Goal: Task Accomplishment & Management: Use online tool/utility

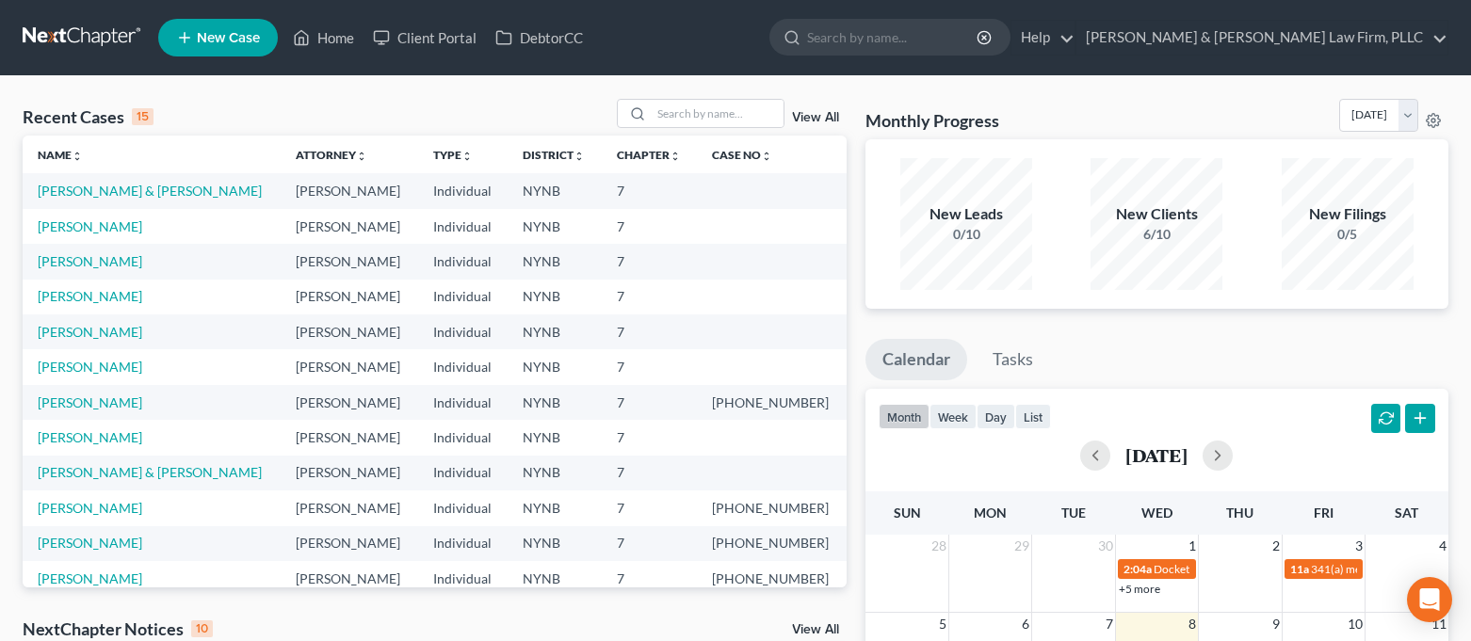
click at [571, 48] on link "DebtorCC" at bounding box center [539, 38] width 106 height 34
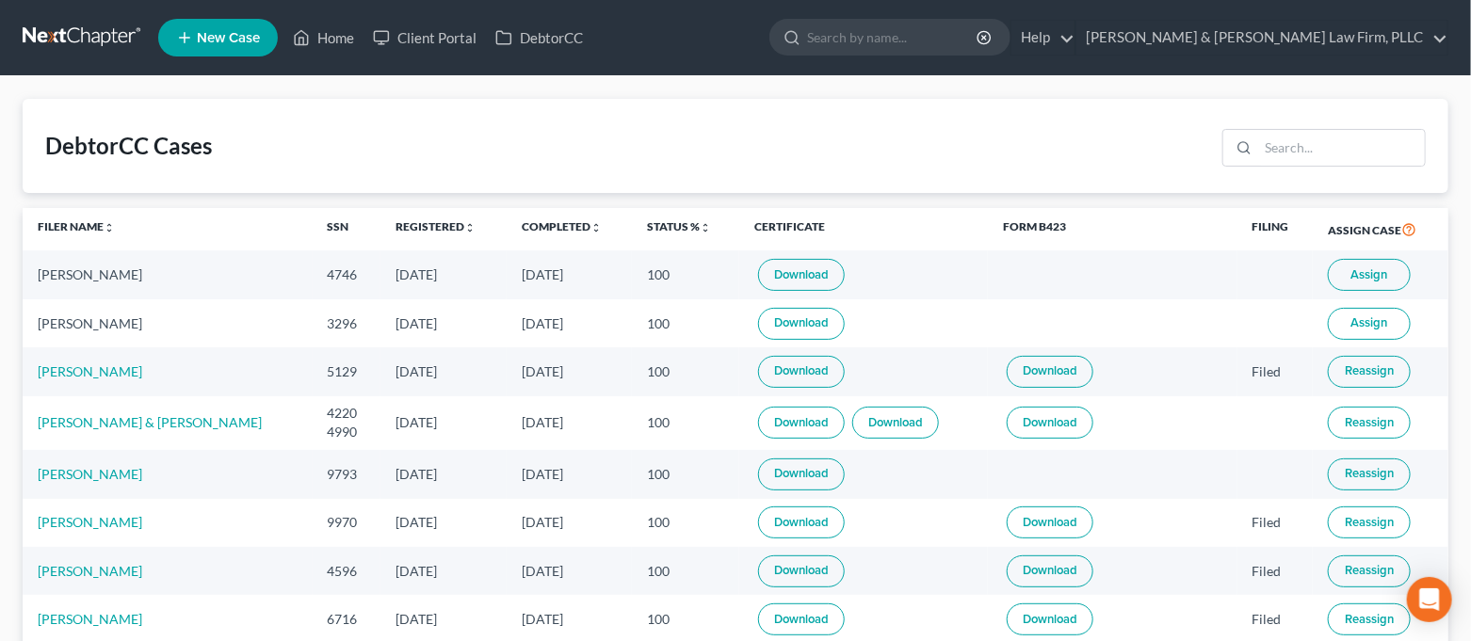
click at [1366, 314] on button "Assign" at bounding box center [1369, 324] width 83 height 32
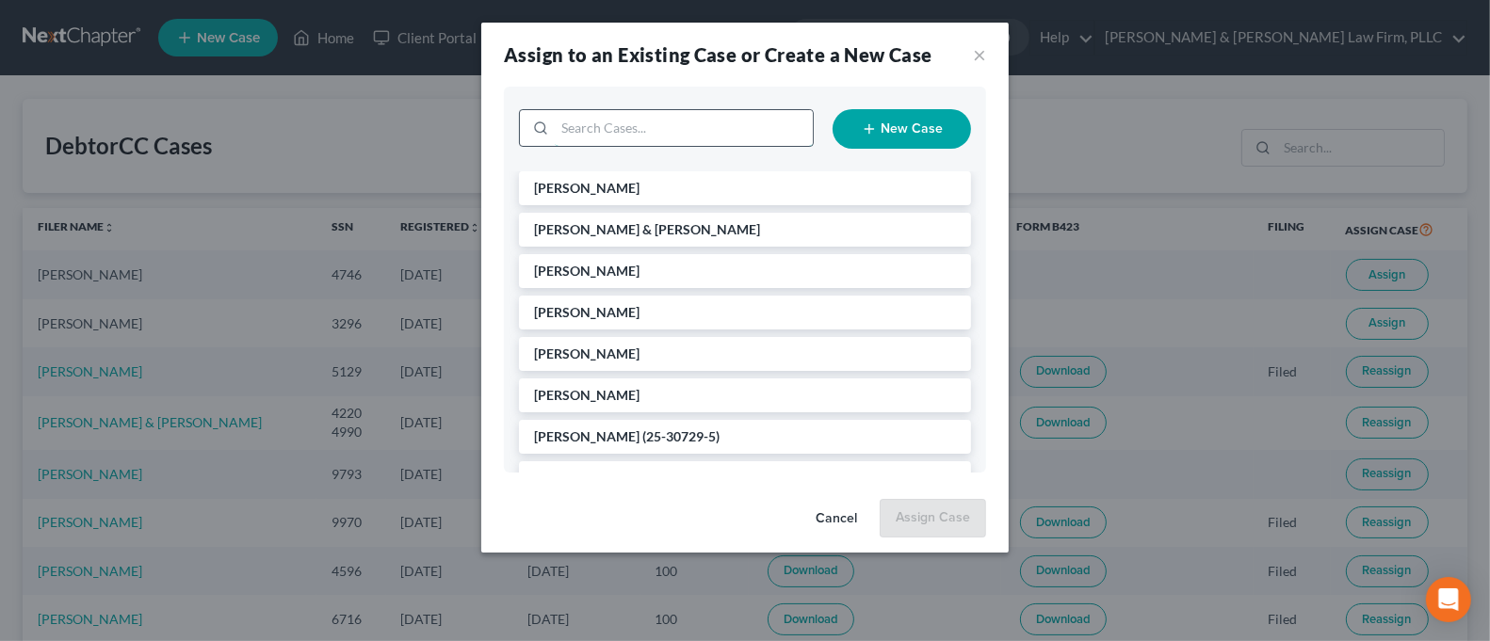
click at [657, 126] on input "search" at bounding box center [684, 128] width 258 height 36
type input "sg"
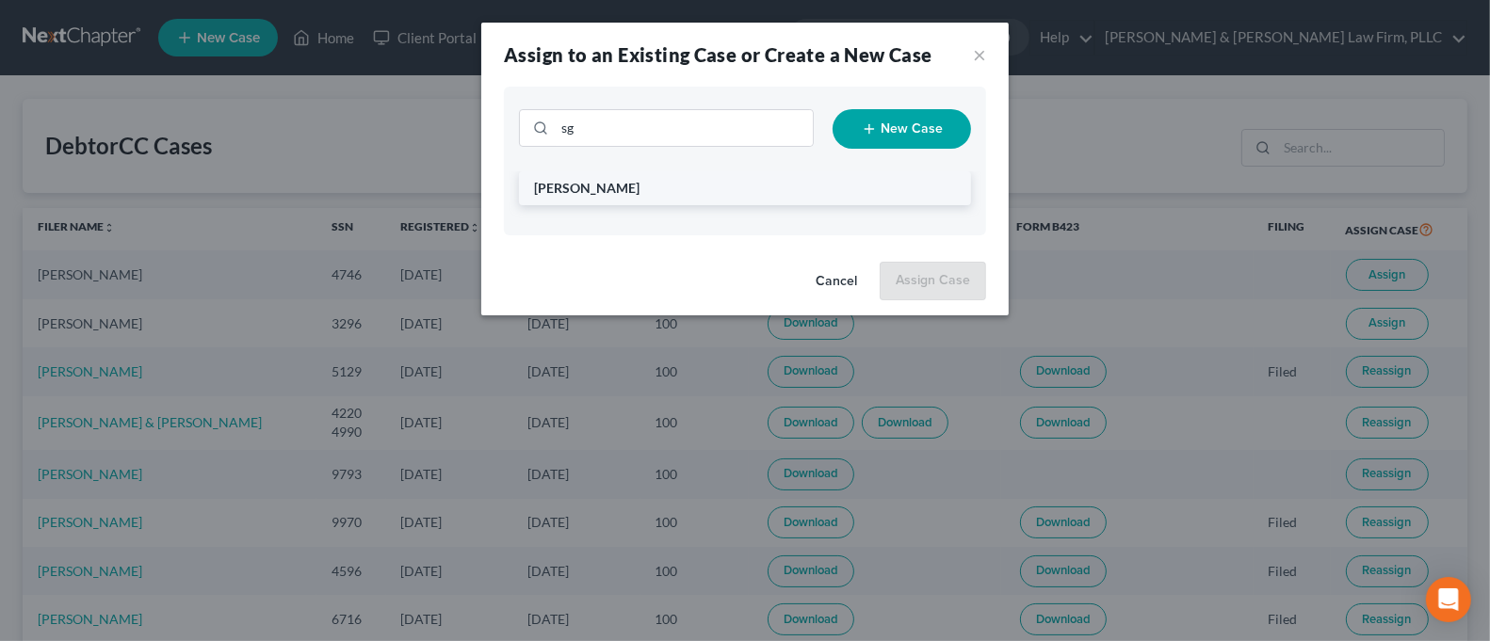
click at [654, 192] on li "[PERSON_NAME]" at bounding box center [745, 188] width 452 height 34
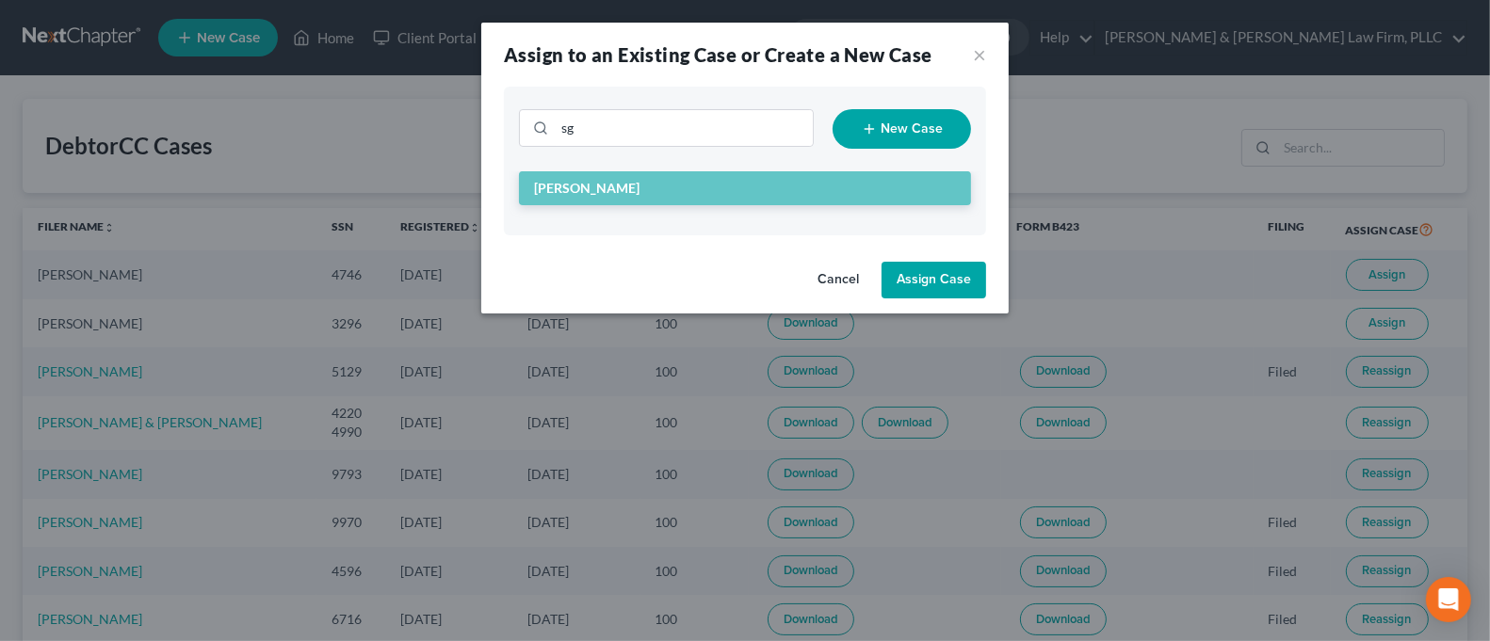
click at [918, 282] on button "Assign Case" at bounding box center [933, 281] width 105 height 38
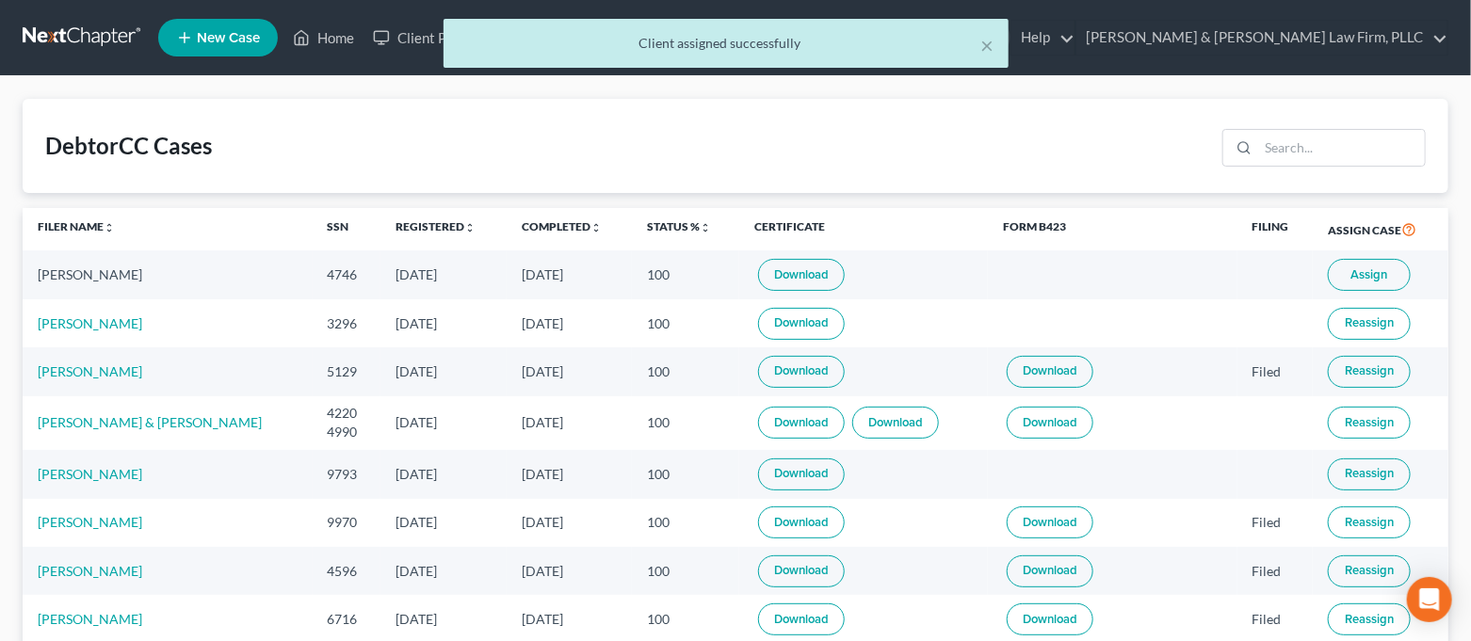
click at [1354, 268] on span "Assign" at bounding box center [1369, 274] width 37 height 15
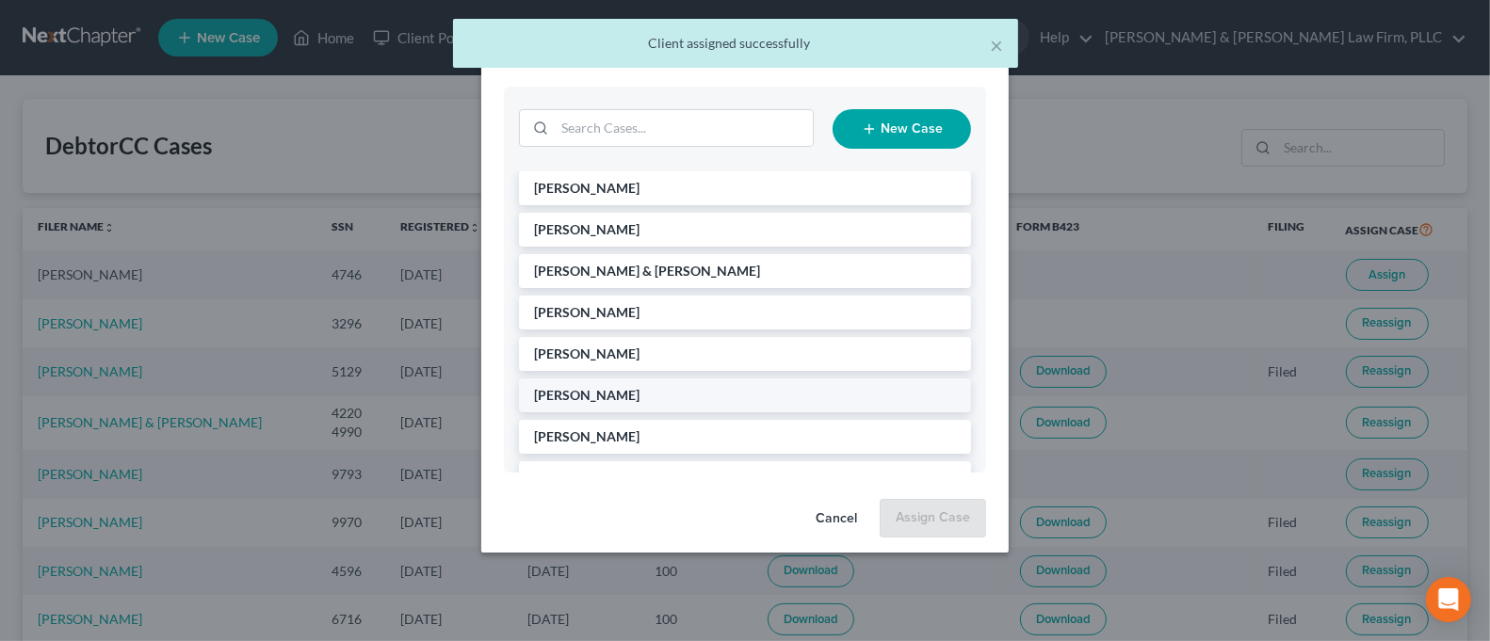
click at [737, 396] on li "[PERSON_NAME]" at bounding box center [745, 396] width 452 height 34
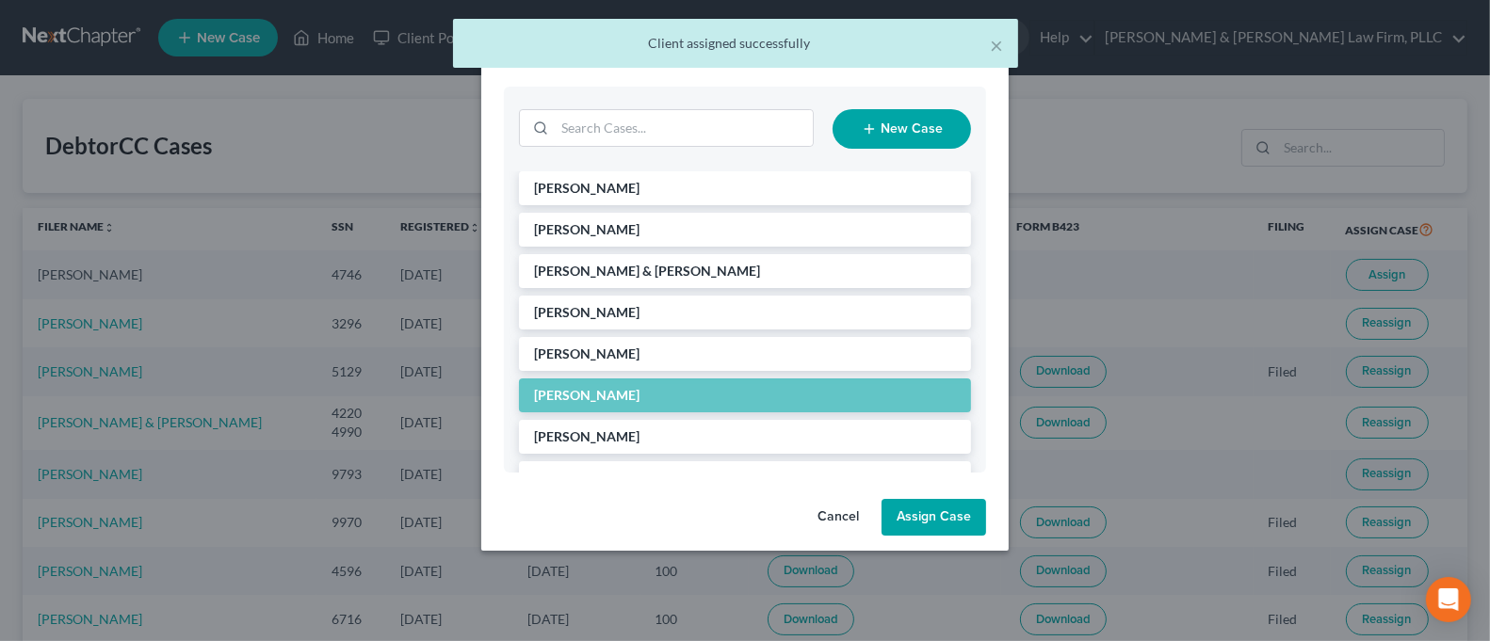
click at [952, 522] on button "Assign Case" at bounding box center [933, 518] width 105 height 38
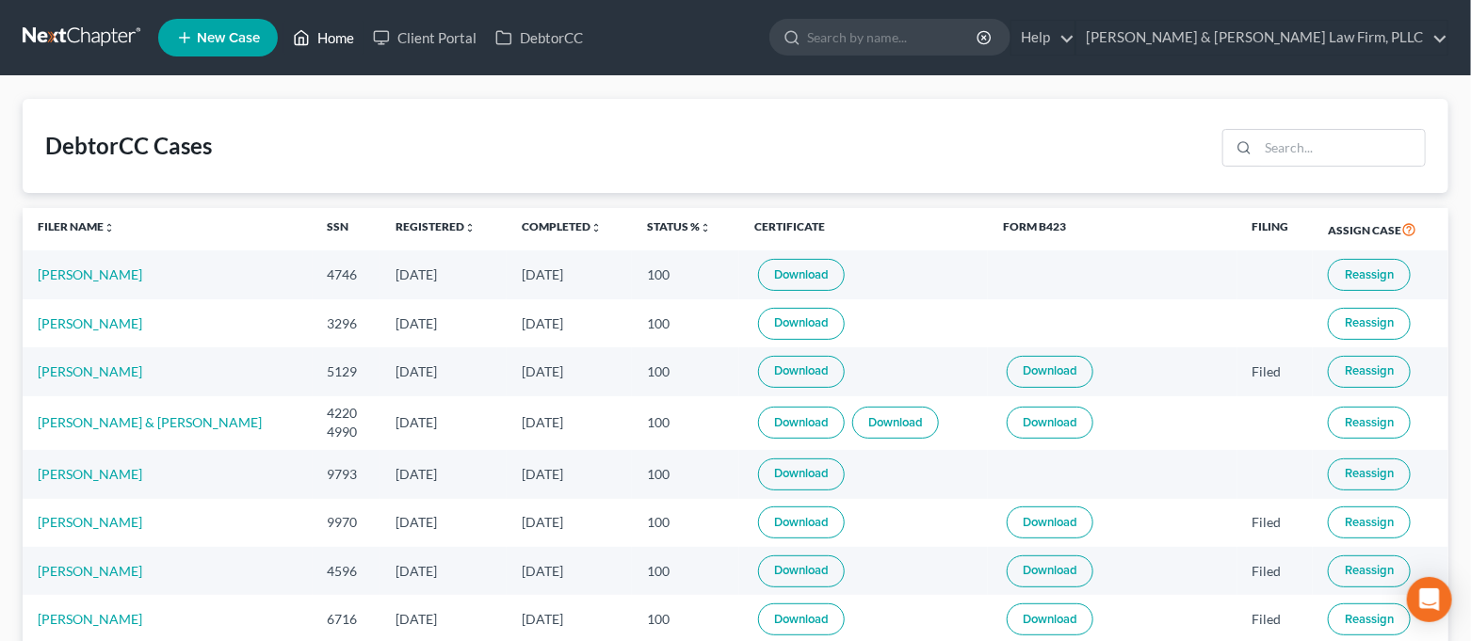
click at [339, 46] on link "Home" at bounding box center [323, 38] width 80 height 34
